Goal: Find specific page/section: Find specific page/section

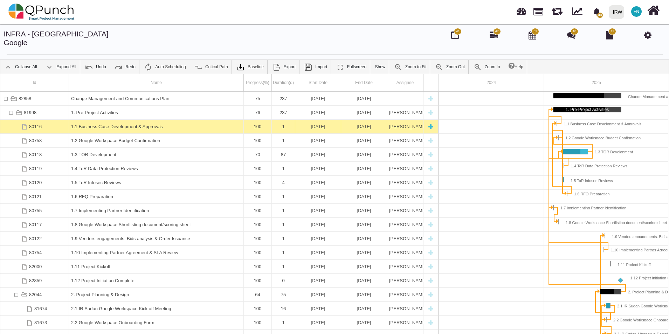
scroll to position [0, 86]
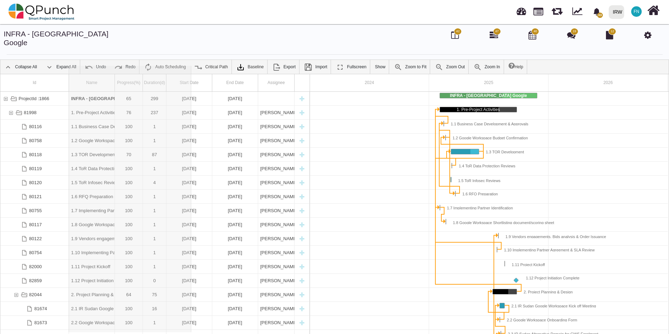
drag, startPoint x: 114, startPoint y: 74, endPoint x: 191, endPoint y: 69, distance: 77.5
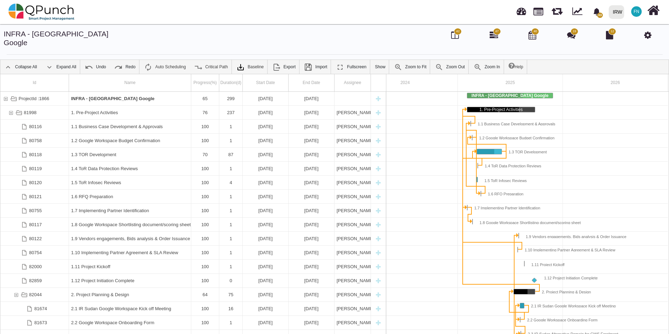
scroll to position [0, 34]
drag, startPoint x: 192, startPoint y: 74, endPoint x: 223, endPoint y: 74, distance: 30.8
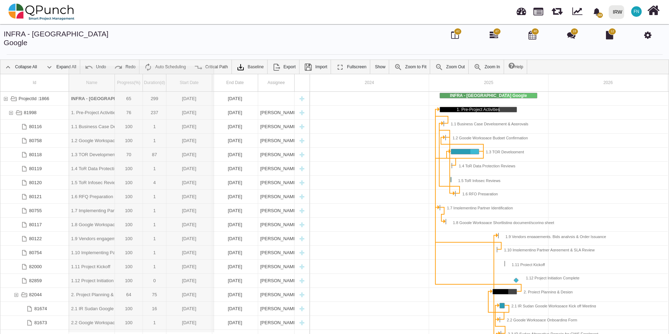
drag, startPoint x: 114, startPoint y: 74, endPoint x: 214, endPoint y: 79, distance: 99.5
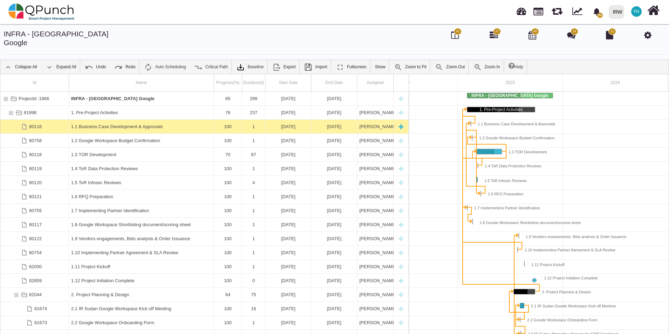
scroll to position [0, 56]
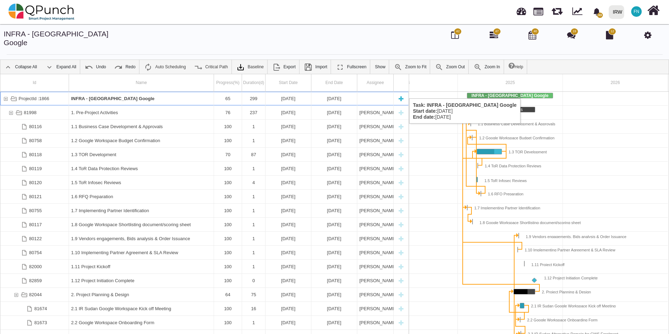
click at [4, 92] on div "ProjectId :1866" at bounding box center [5, 99] width 6 height 14
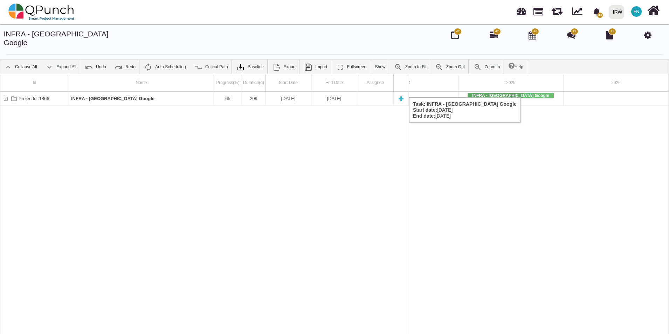
click at [6, 92] on div "ProjectId :1866" at bounding box center [5, 99] width 6 height 14
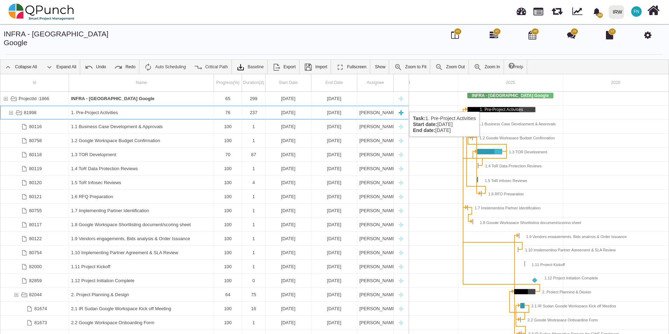
click at [11, 106] on div "81998" at bounding box center [11, 113] width 6 height 14
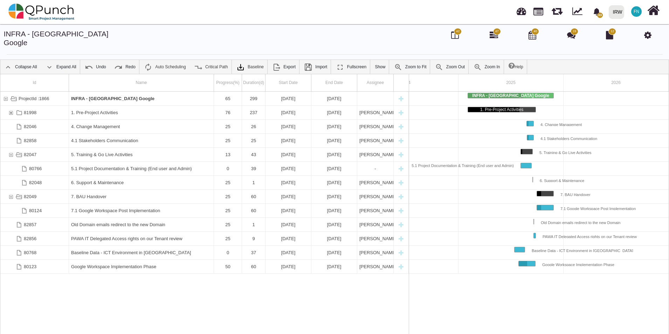
click at [11, 106] on div "81998" at bounding box center [11, 113] width 6 height 14
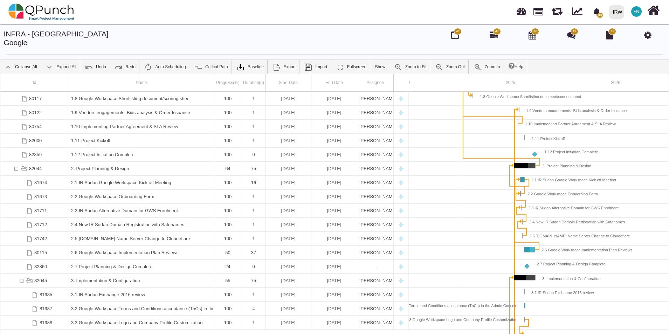
scroll to position [0, 0]
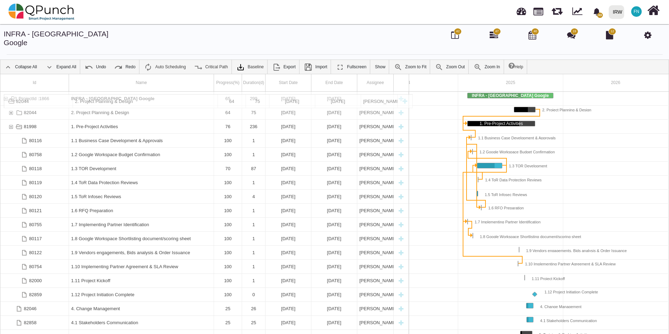
drag, startPoint x: 88, startPoint y: 288, endPoint x: 92, endPoint y: 98, distance: 190.1
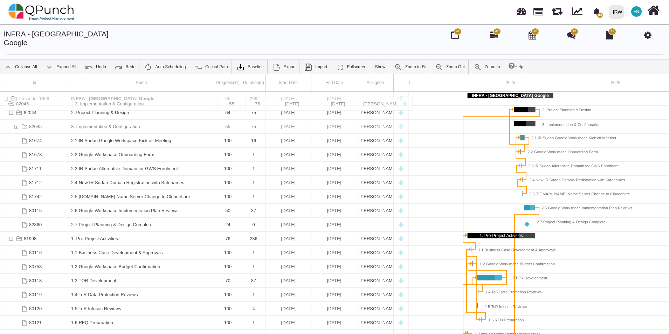
drag, startPoint x: 93, startPoint y: 214, endPoint x: 90, endPoint y: 100, distance: 113.8
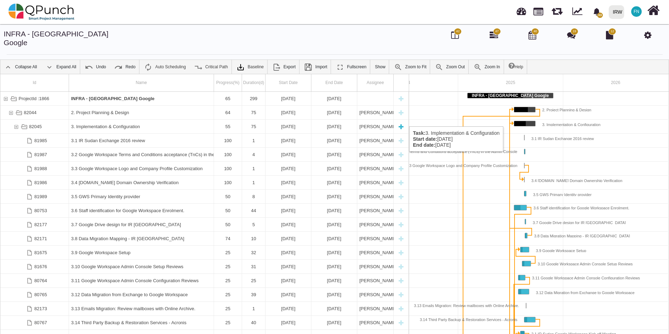
click at [15, 120] on div "82045" at bounding box center [16, 127] width 6 height 14
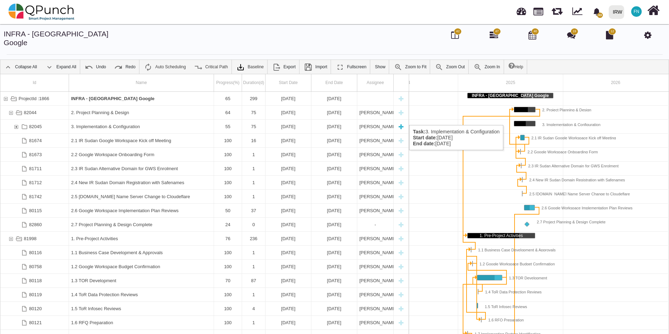
click at [14, 120] on div "82045" at bounding box center [16, 127] width 6 height 14
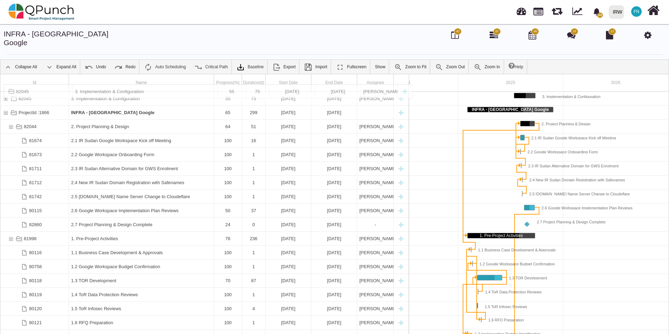
drag, startPoint x: 106, startPoint y: 118, endPoint x: 113, endPoint y: 88, distance: 31.2
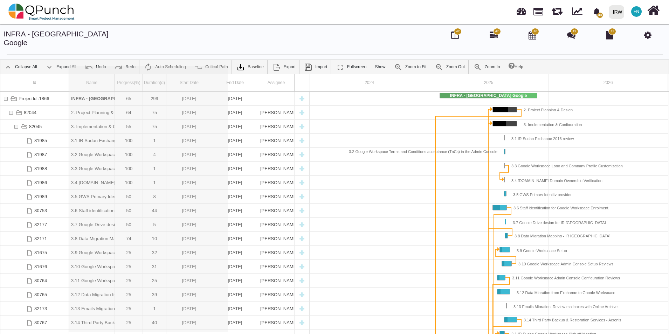
drag, startPoint x: 115, startPoint y: 72, endPoint x: 228, endPoint y: 71, distance: 113.4
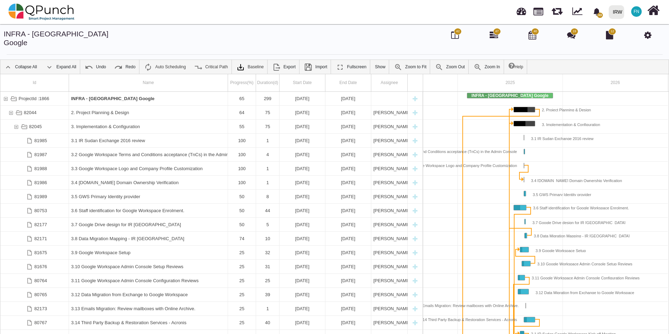
scroll to position [0, 70]
click at [11, 106] on div "82044" at bounding box center [11, 113] width 6 height 14
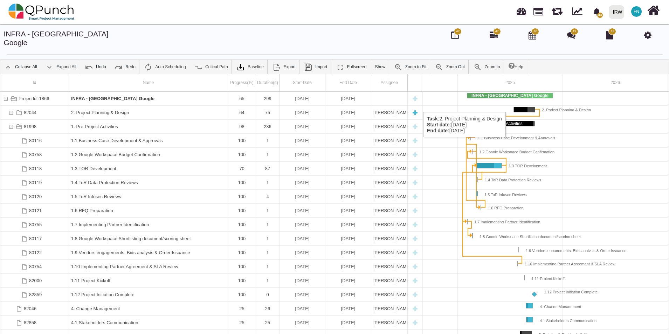
click at [9, 106] on div "82044" at bounding box center [11, 113] width 6 height 14
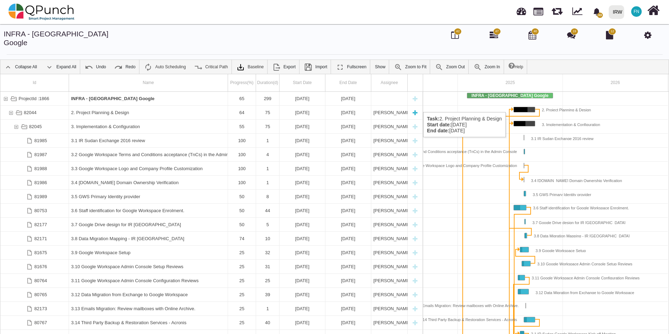
click at [10, 106] on div "82044" at bounding box center [11, 113] width 6 height 14
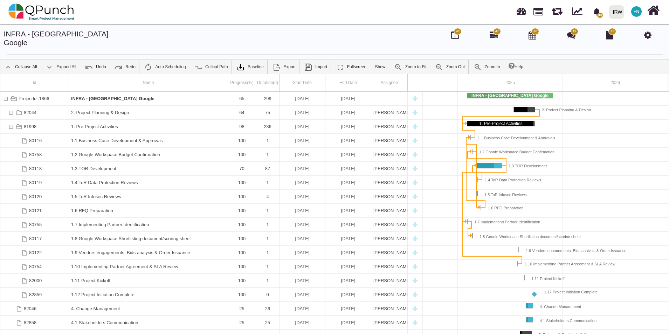
click at [10, 106] on div "82044" at bounding box center [11, 113] width 6 height 14
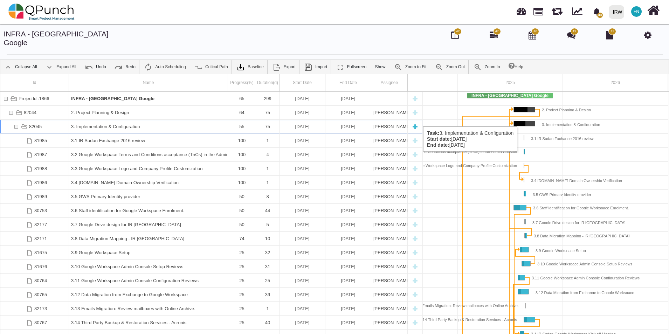
click at [14, 120] on div "82045" at bounding box center [16, 127] width 6 height 14
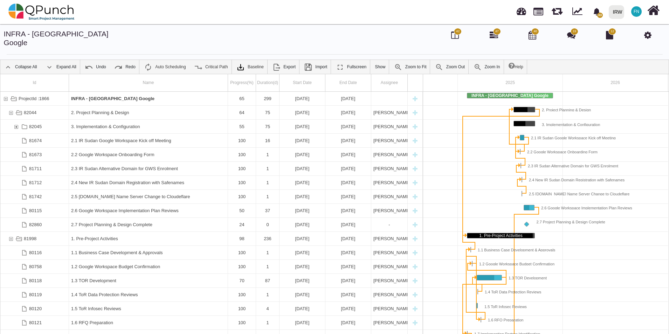
click at [14, 120] on div "82045" at bounding box center [16, 127] width 6 height 14
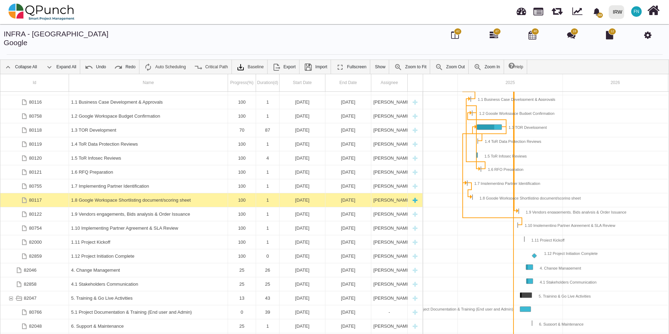
scroll to position [315, 0]
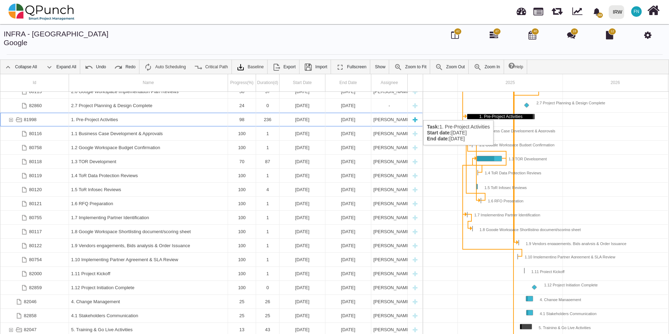
click at [10, 113] on div "81998" at bounding box center [11, 120] width 6 height 14
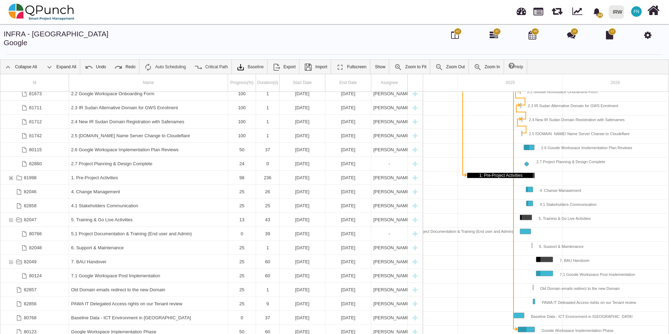
scroll to position [256, 0]
click at [10, 214] on div "82047" at bounding box center [11, 221] width 6 height 14
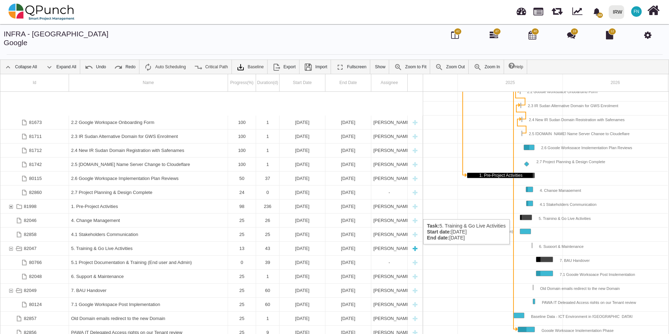
scroll to position [228, 0]
